Goal: Task Accomplishment & Management: Use online tool/utility

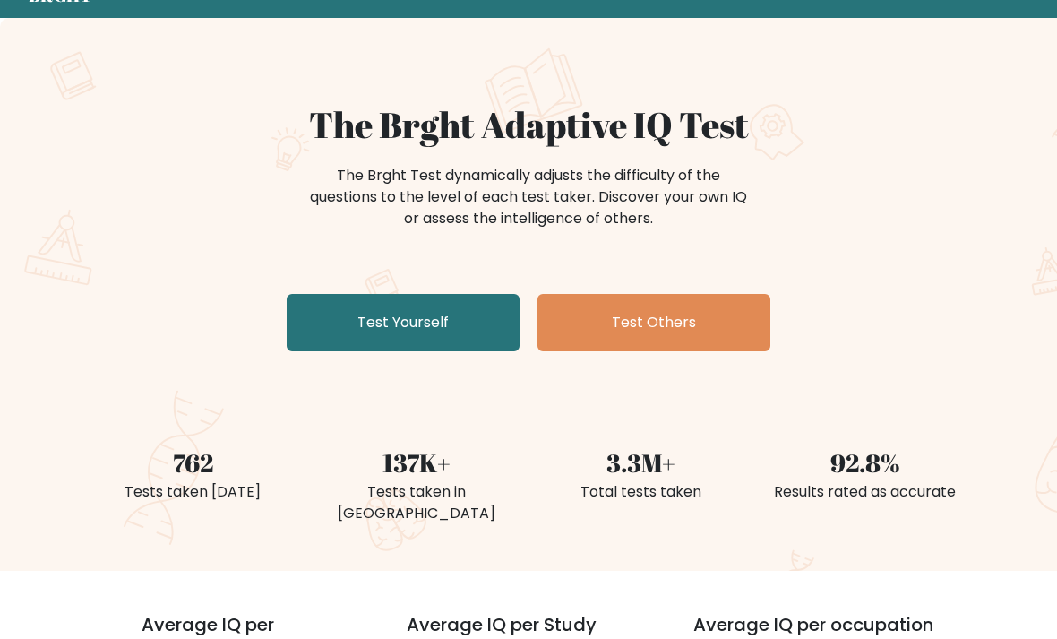
scroll to position [81, 0]
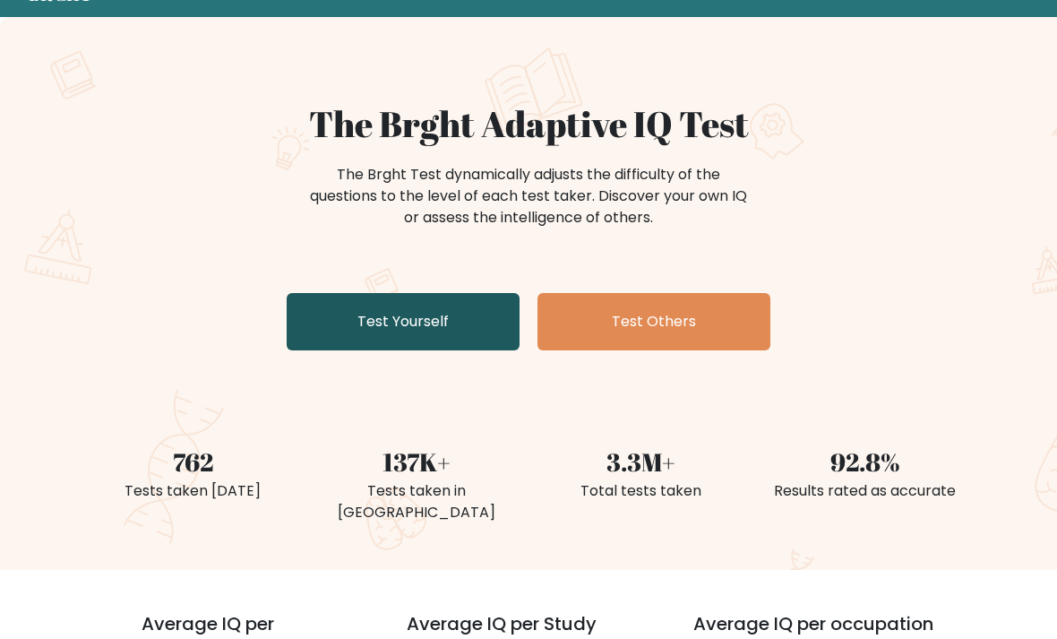
click at [327, 328] on link "Test Yourself" at bounding box center [403, 322] width 233 height 57
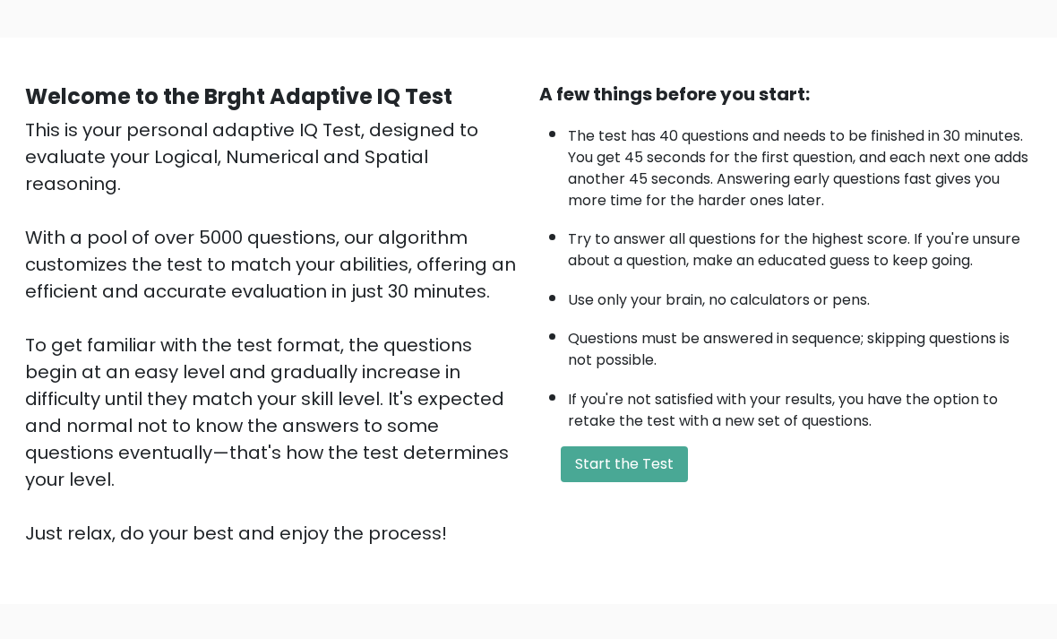
scroll to position [177, 0]
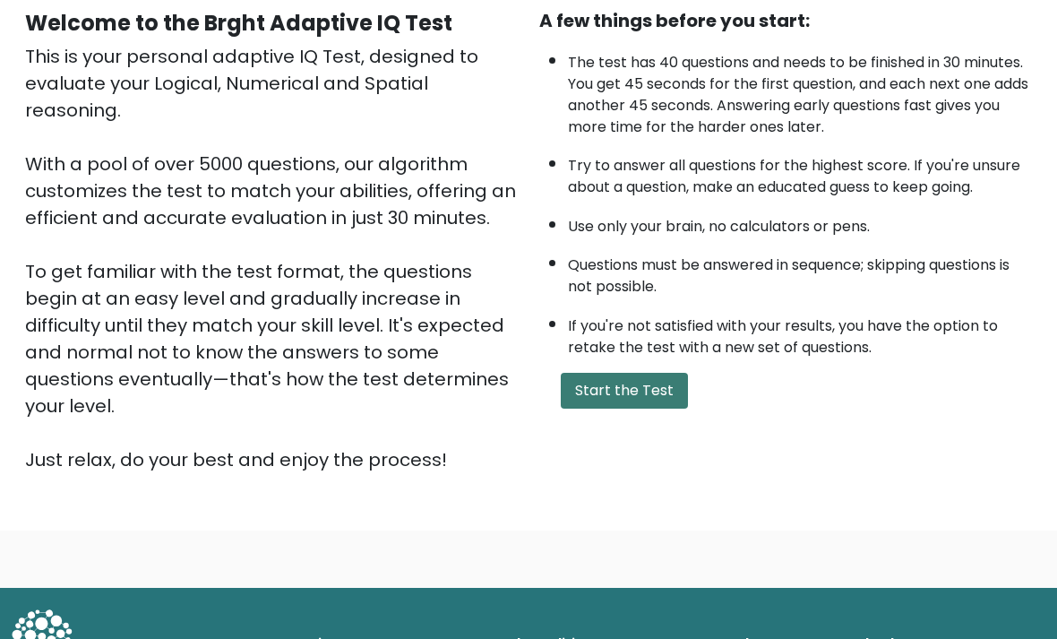
click at [664, 409] on button "Start the Test" at bounding box center [624, 391] width 127 height 36
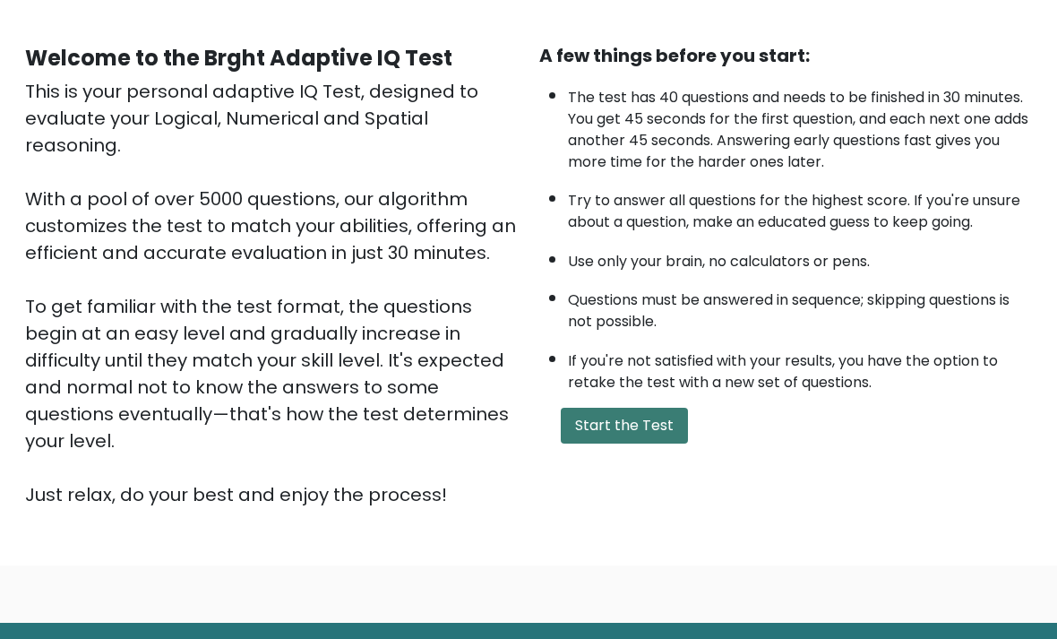
scroll to position [0, 0]
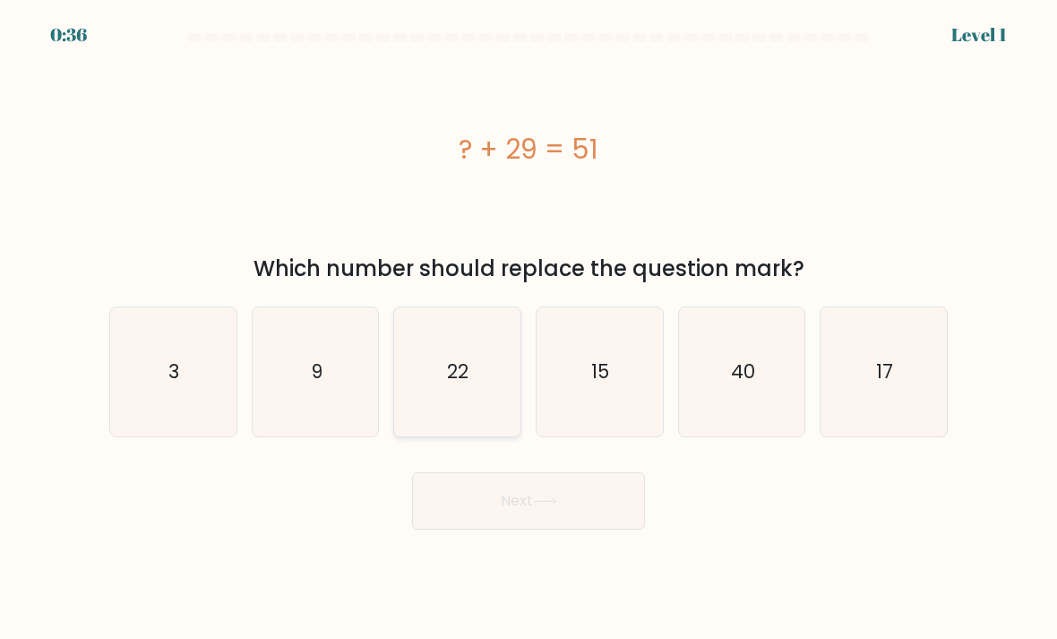
click at [471, 369] on icon "22" at bounding box center [457, 372] width 126 height 126
click at [529, 329] on input "c. 22" at bounding box center [529, 324] width 1 height 9
radio input "true"
click at [553, 529] on button "Next" at bounding box center [528, 500] width 233 height 57
